Goal: Transaction & Acquisition: Purchase product/service

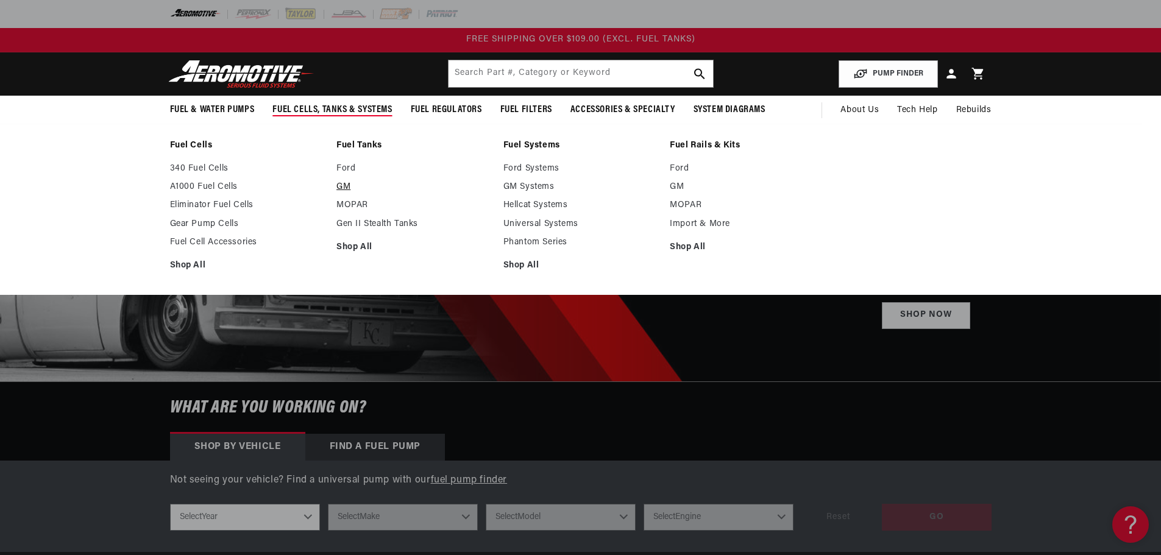
click at [347, 189] on link "GM" at bounding box center [413, 187] width 155 height 11
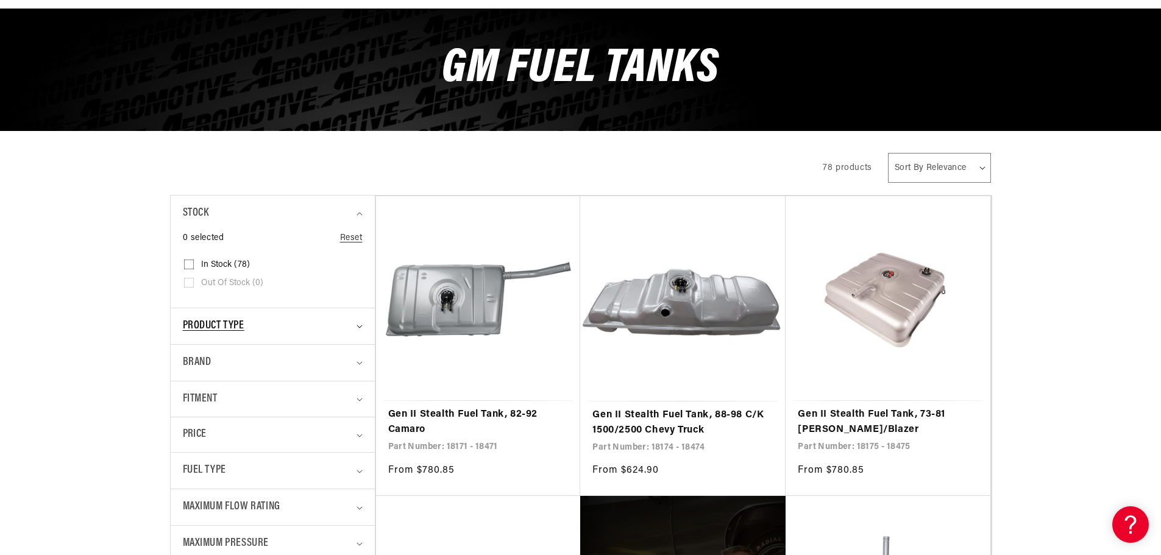
scroll to position [122, 0]
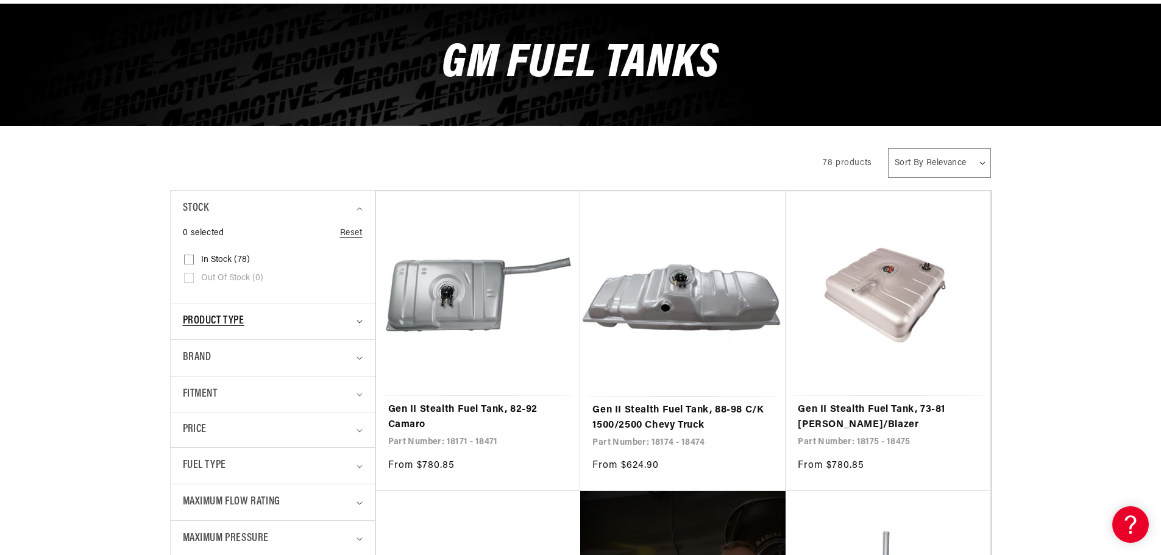
click at [286, 321] on div "Product type" at bounding box center [267, 322] width 169 height 18
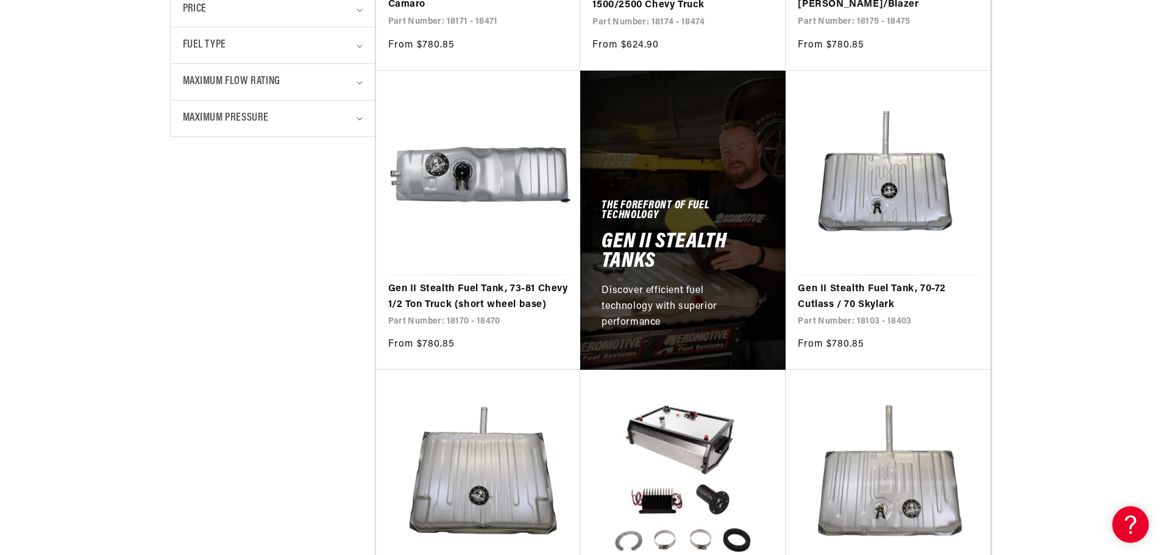
scroll to position [548, 0]
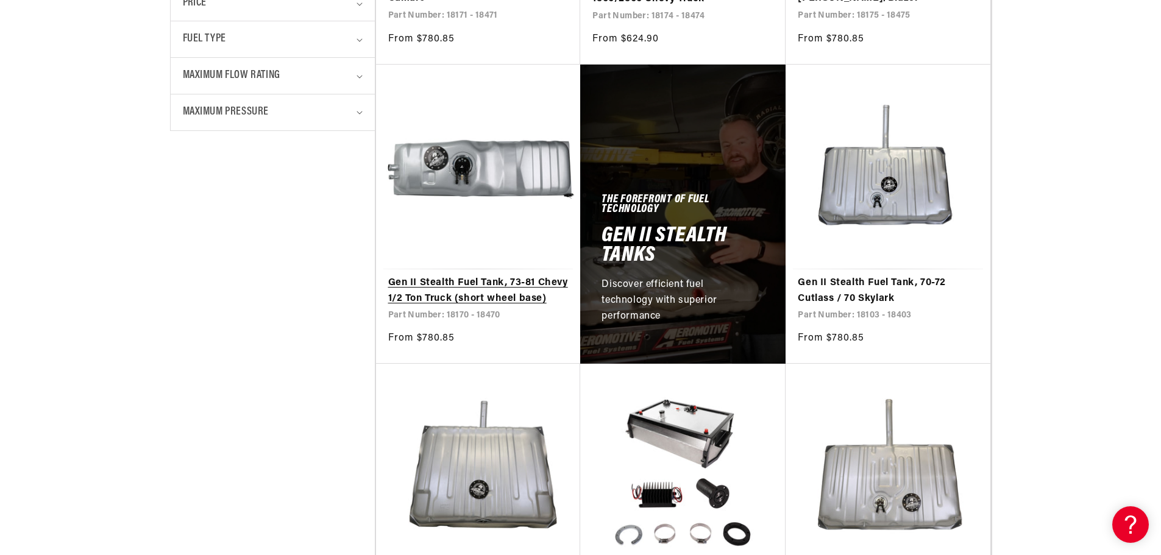
click at [512, 275] on link "Gen II Stealth Fuel Tank, 73-81 Chevy 1/2 Ton Truck (short wheel base)" at bounding box center [478, 290] width 180 height 31
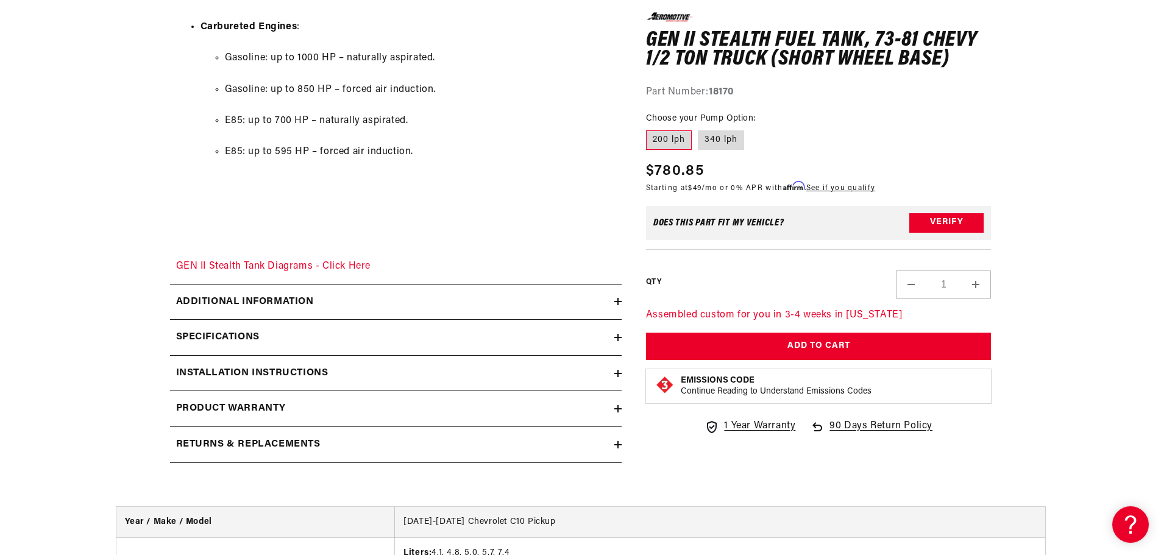
scroll to position [1706, 0]
